Goal: Transaction & Acquisition: Purchase product/service

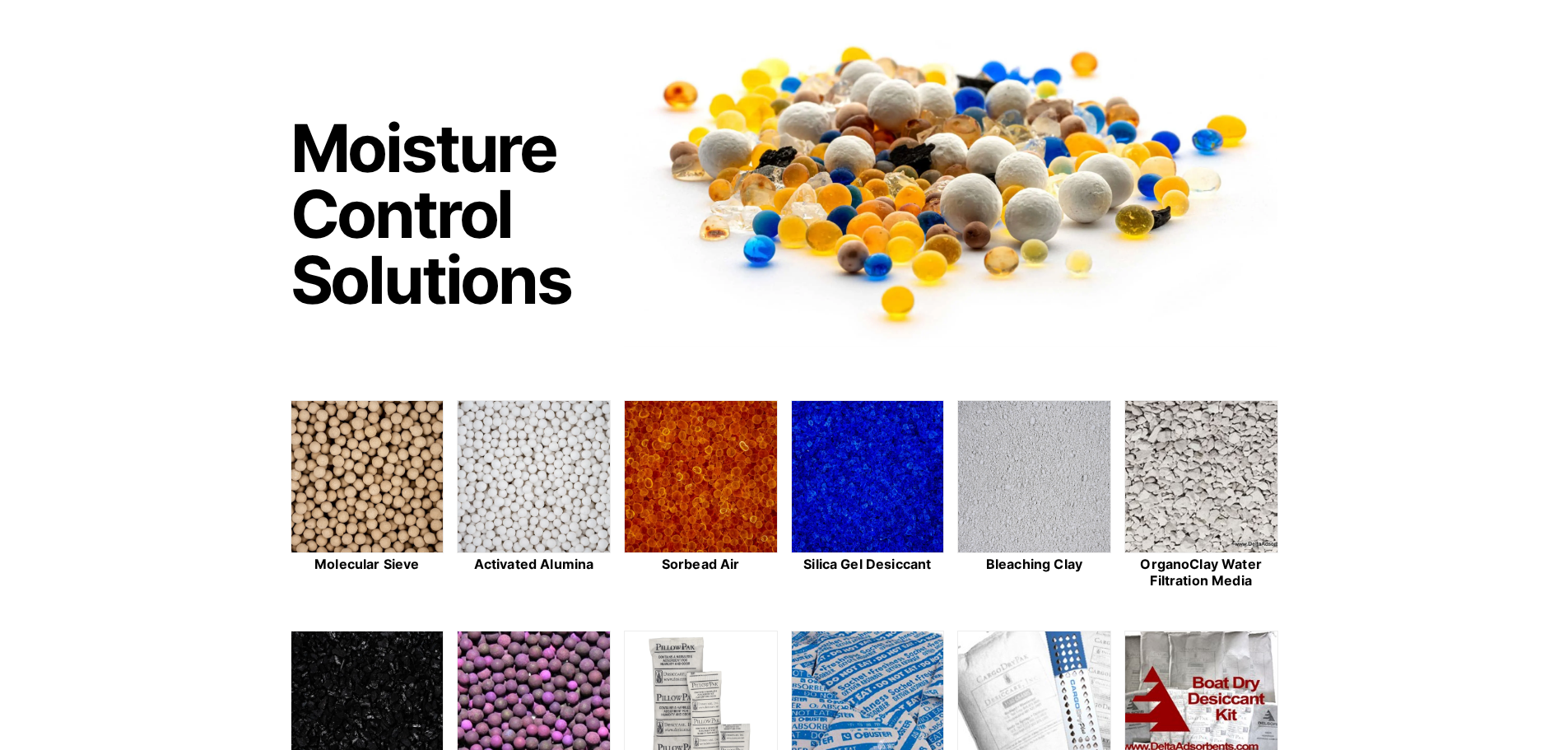
scroll to position [247, 0]
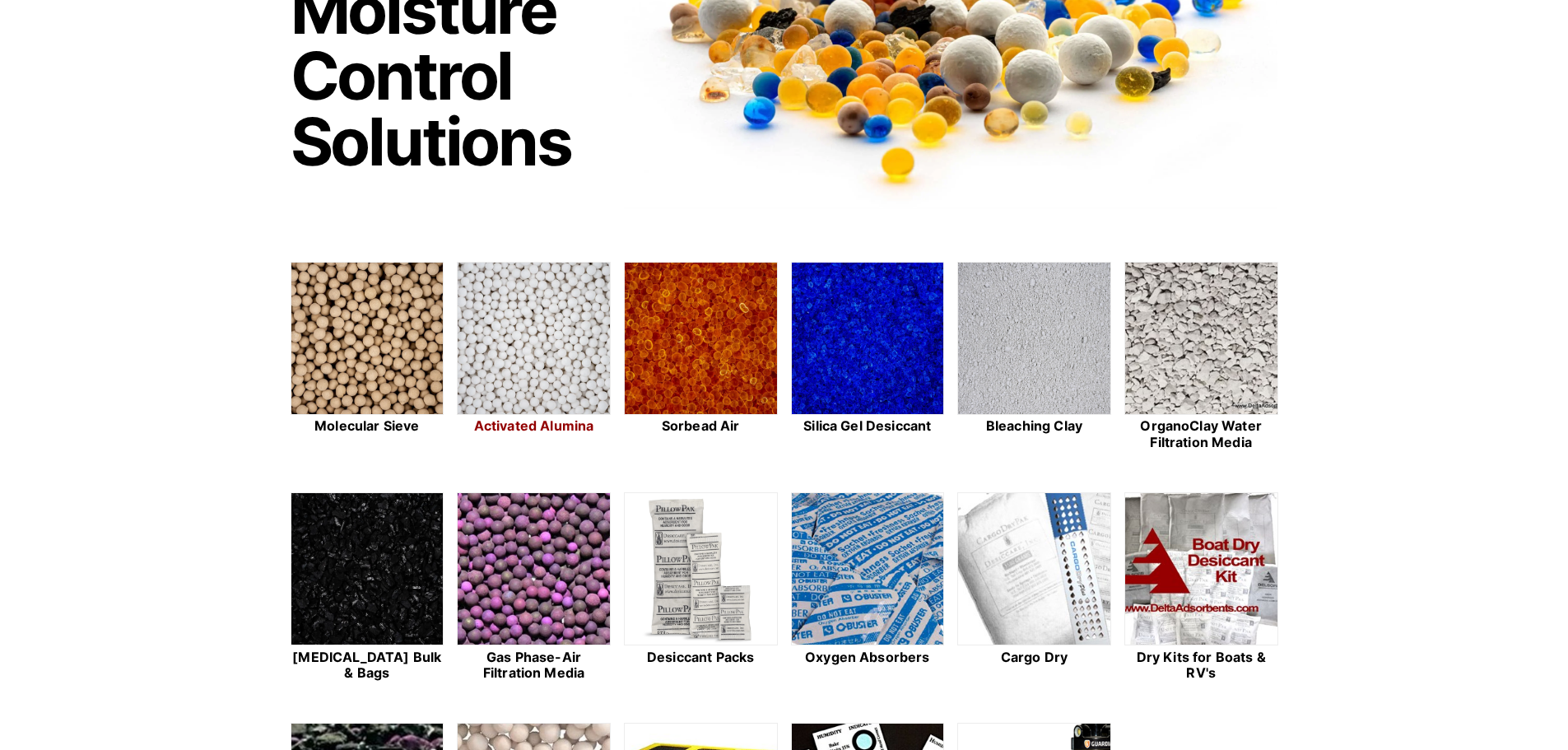
click at [508, 321] on img at bounding box center [533, 339] width 152 height 153
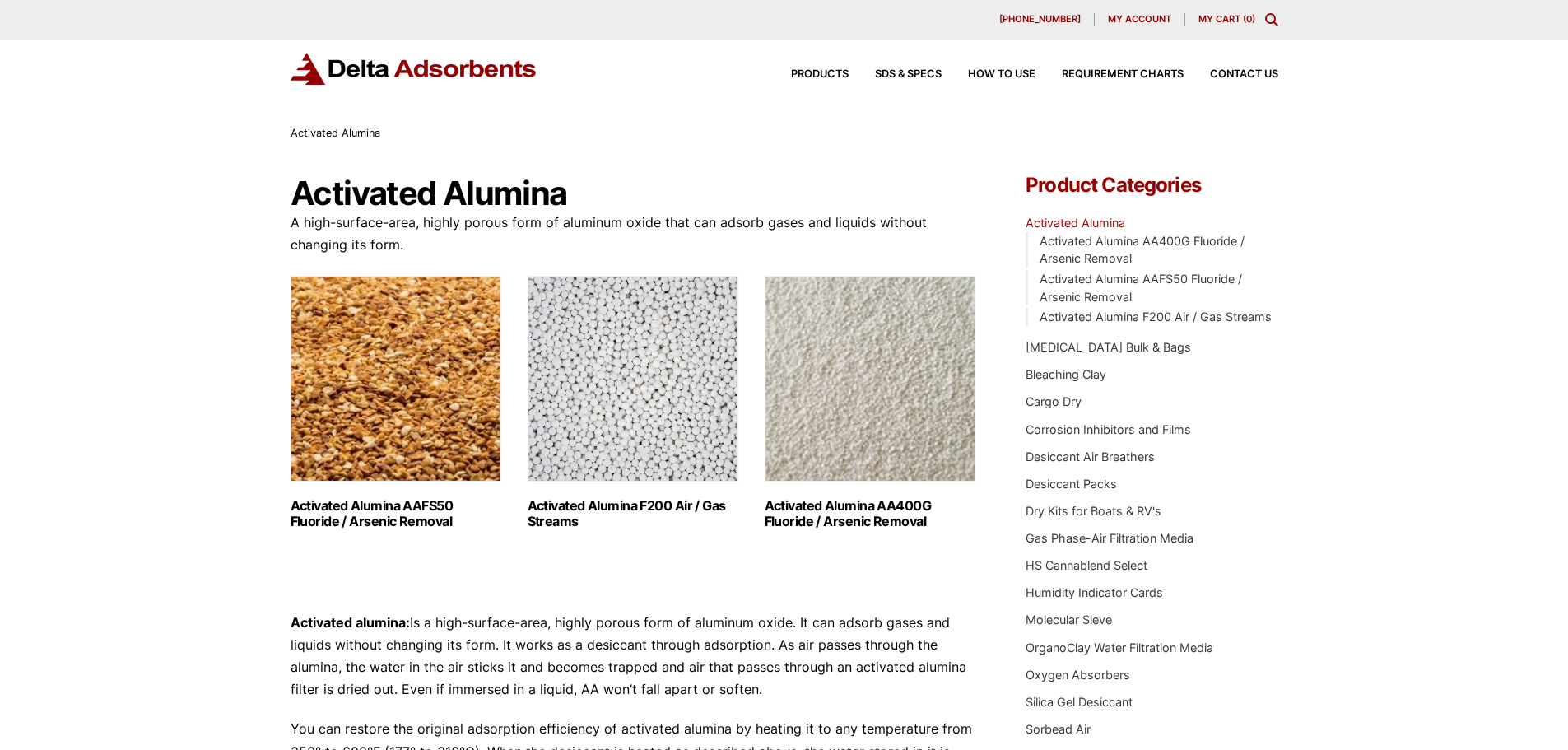
click at [870, 369] on img "Visit product category Activated Alumina AA400G Fluoride / Arsenic Removal" at bounding box center [870, 378] width 211 height 205
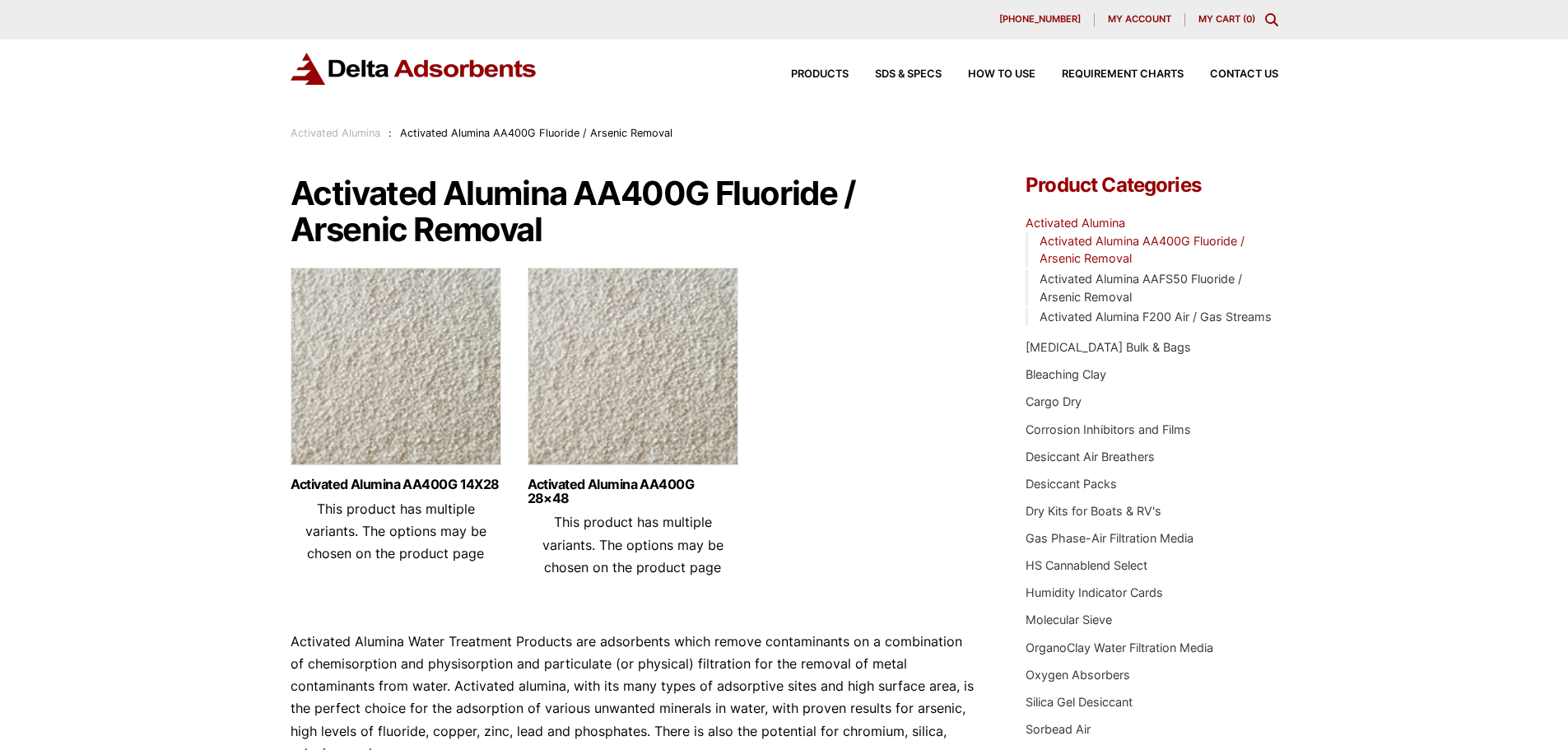
click at [454, 336] on img at bounding box center [396, 370] width 211 height 205
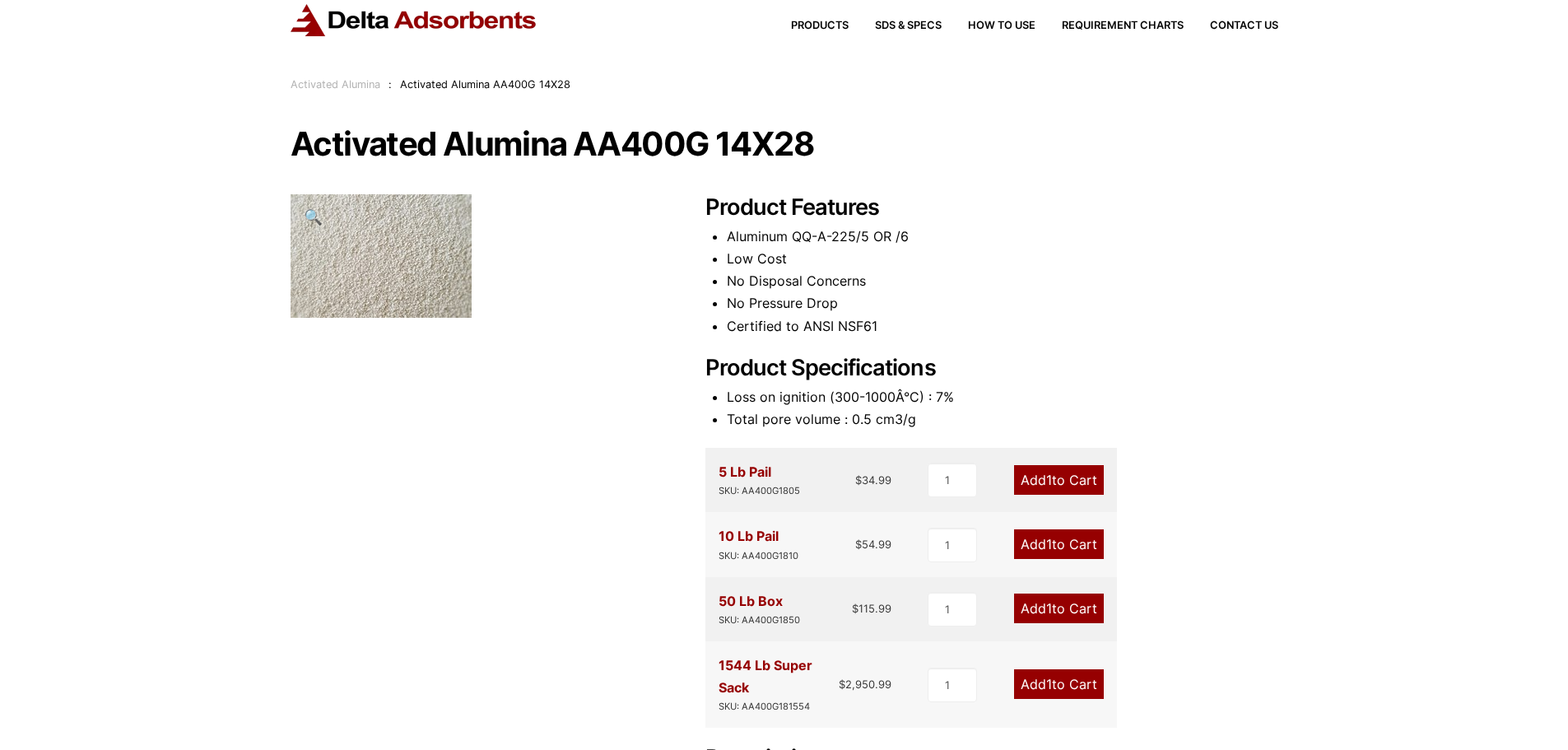
scroll to position [247, 0]
